Goal: Find specific page/section: Find specific page/section

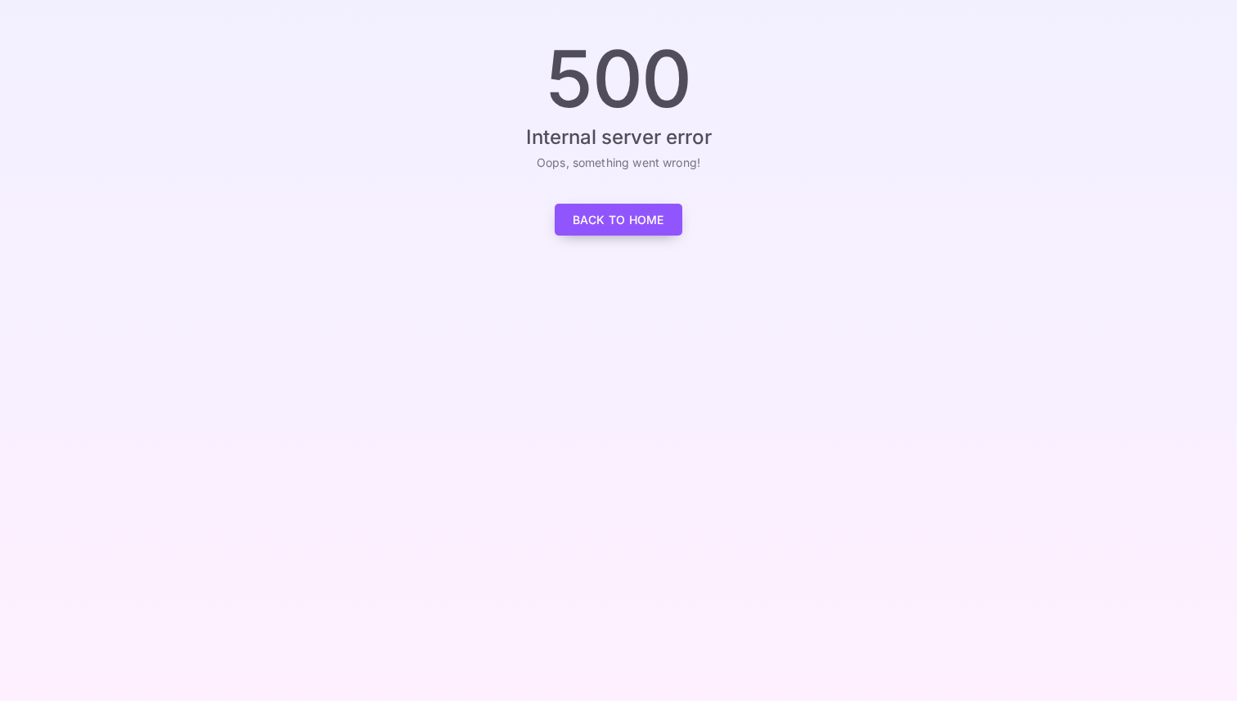
drag, startPoint x: 613, startPoint y: 222, endPoint x: 586, endPoint y: 204, distance: 33.1
click at [613, 222] on link "Back to Home" at bounding box center [619, 220] width 128 height 32
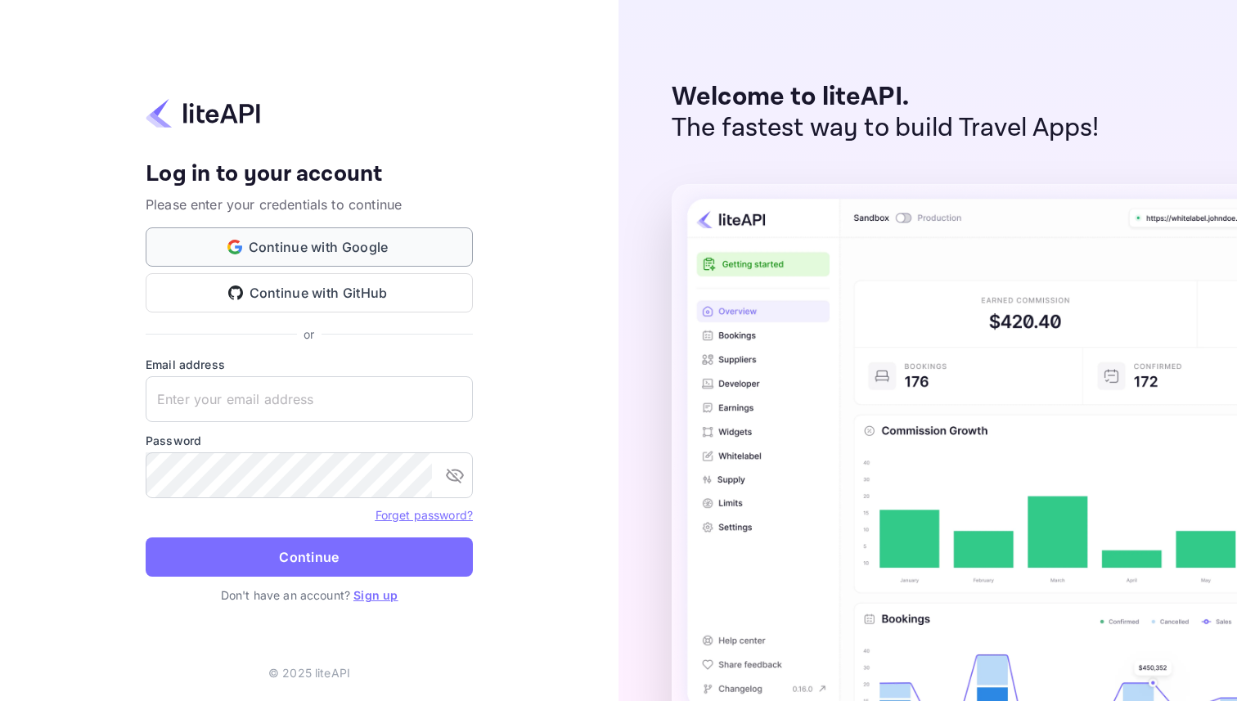
type input "[EMAIL_ADDRESS]"
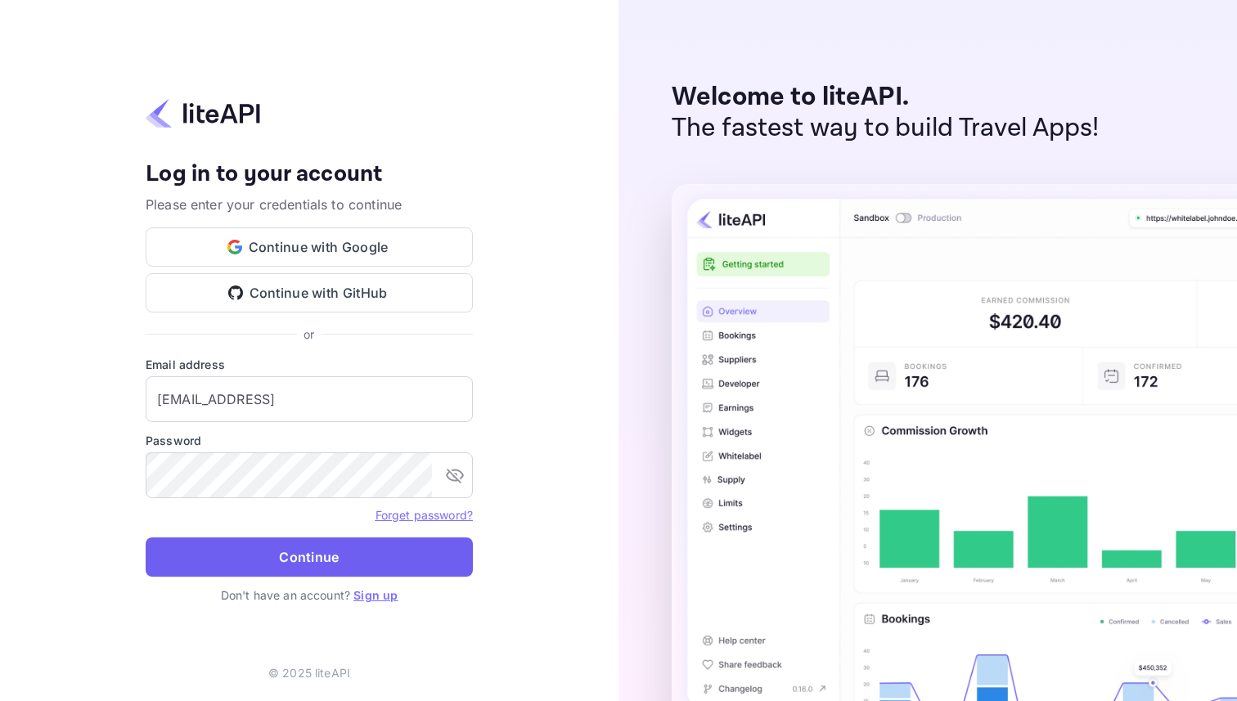
click at [371, 555] on button "Continue" at bounding box center [309, 556] width 327 height 39
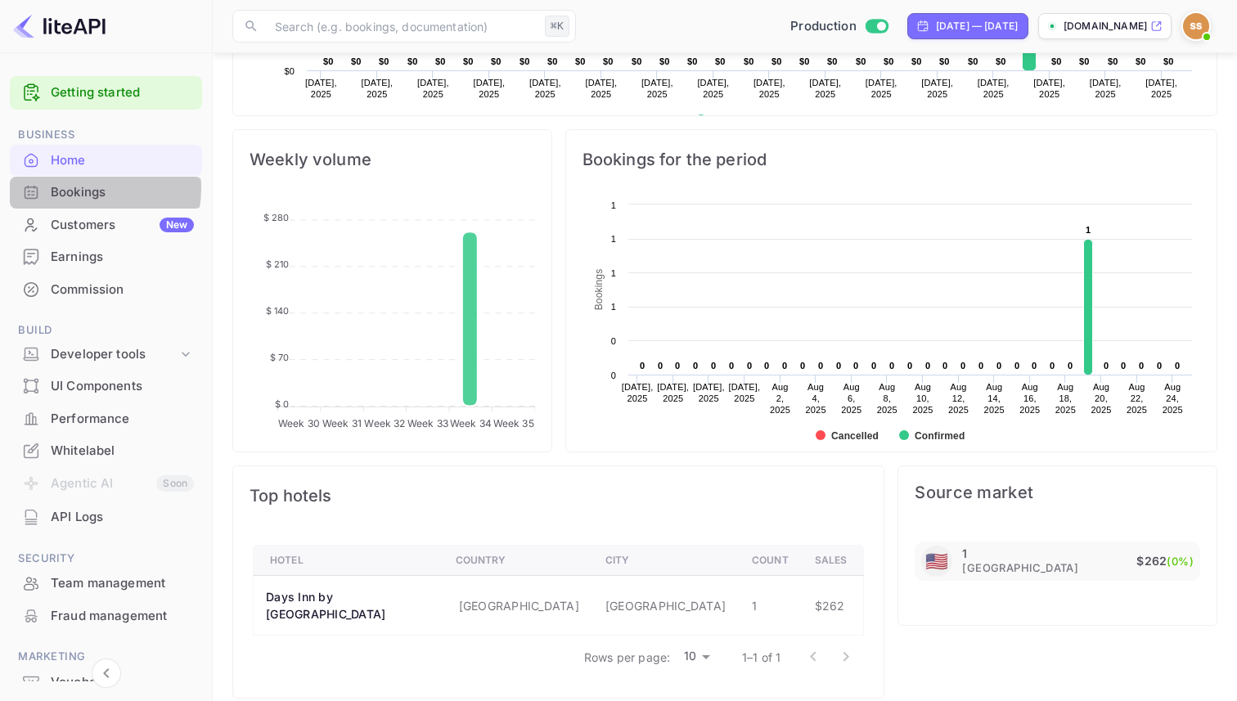
click at [80, 188] on div "Bookings" at bounding box center [122, 192] width 143 height 19
